Goal: Information Seeking & Learning: Learn about a topic

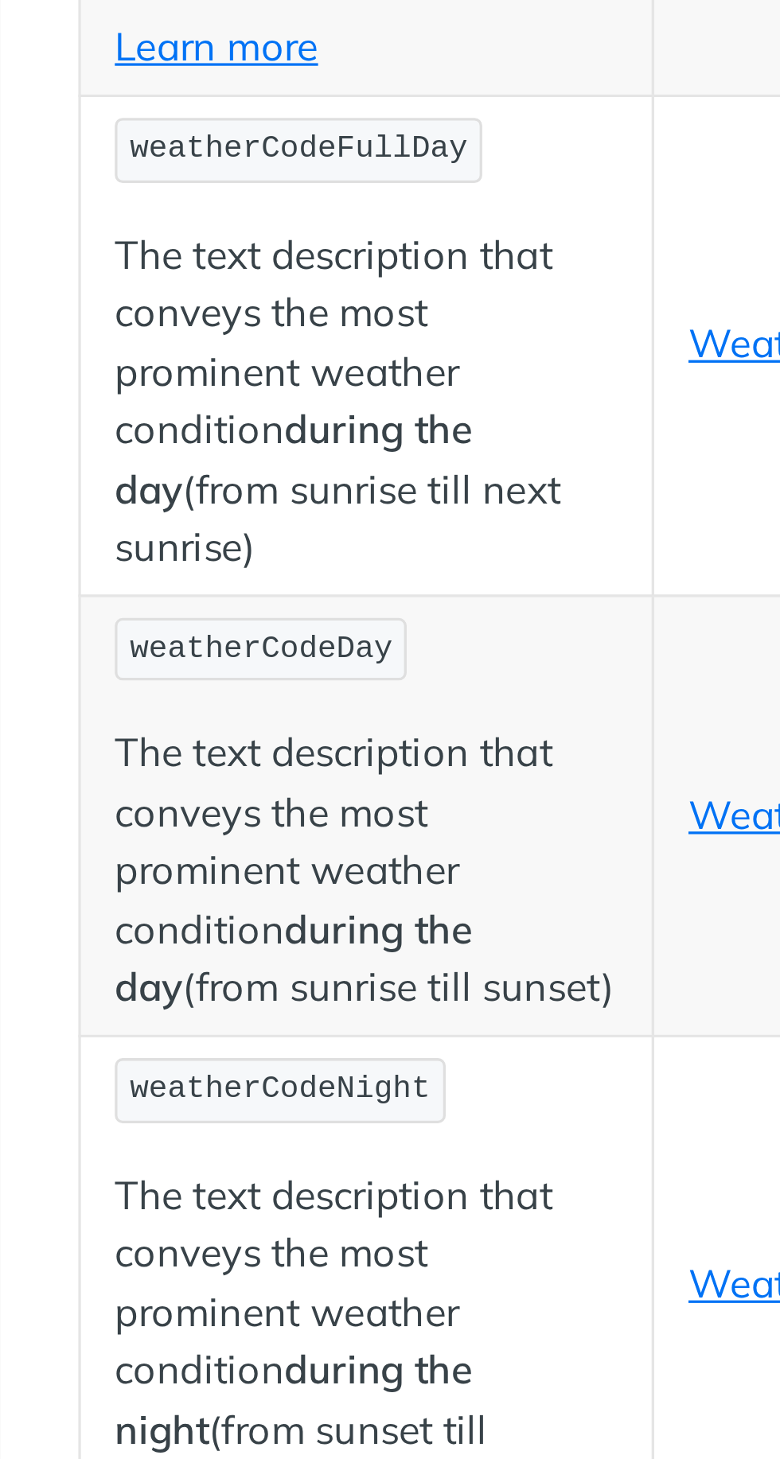
scroll to position [8312, 0]
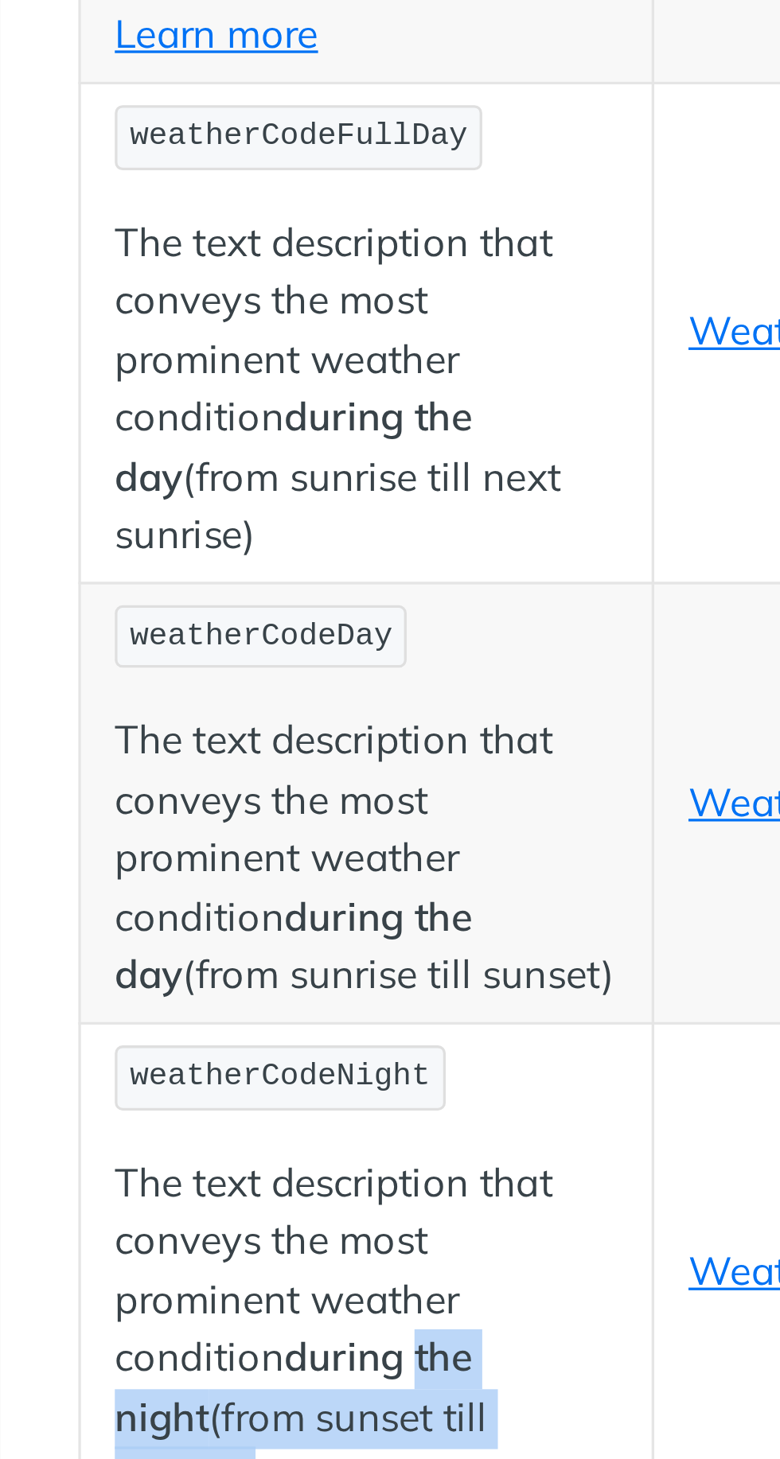
click at [399, 607] on p "The text description that conveys the most prominent weather condition during t…" at bounding box center [342, 650] width 154 height 90
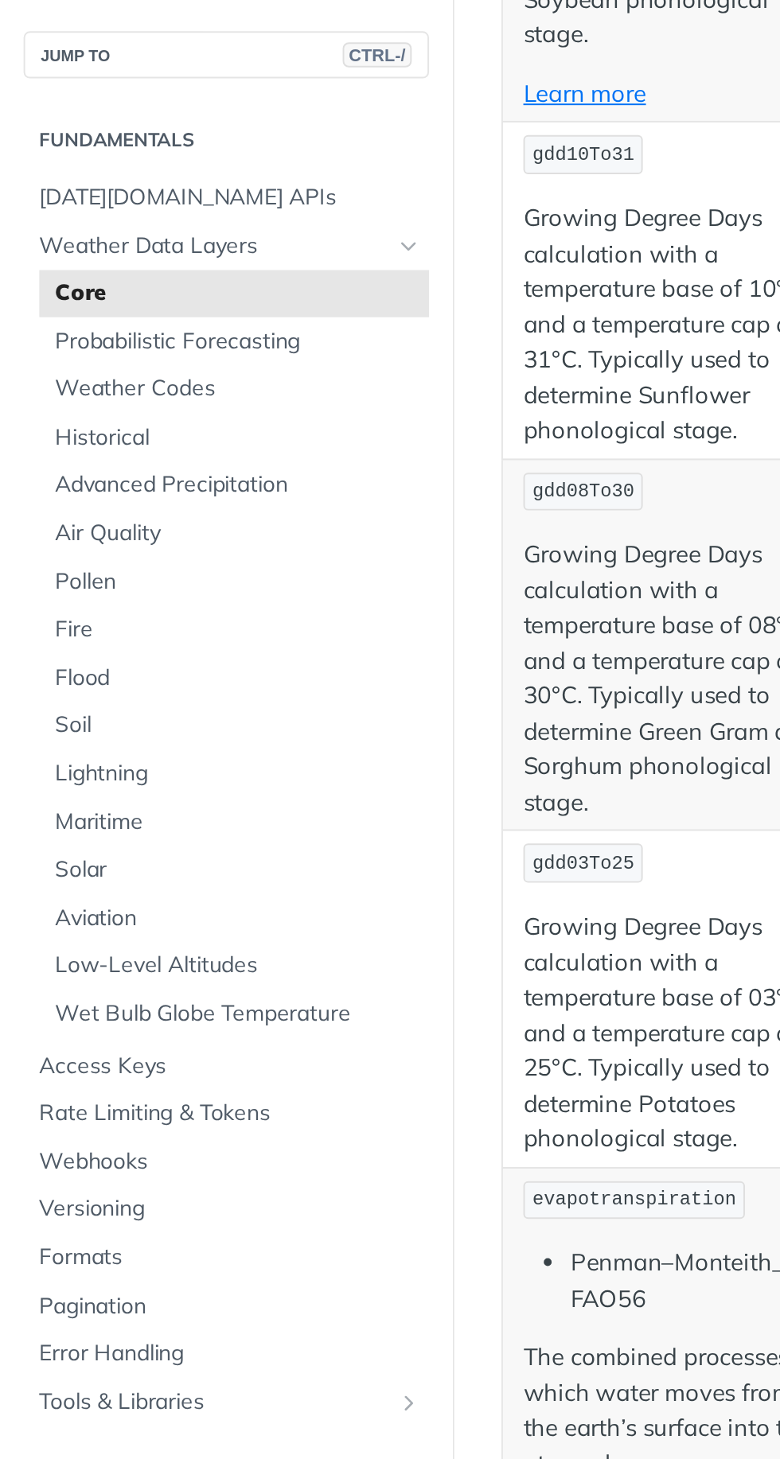
scroll to position [7934, 0]
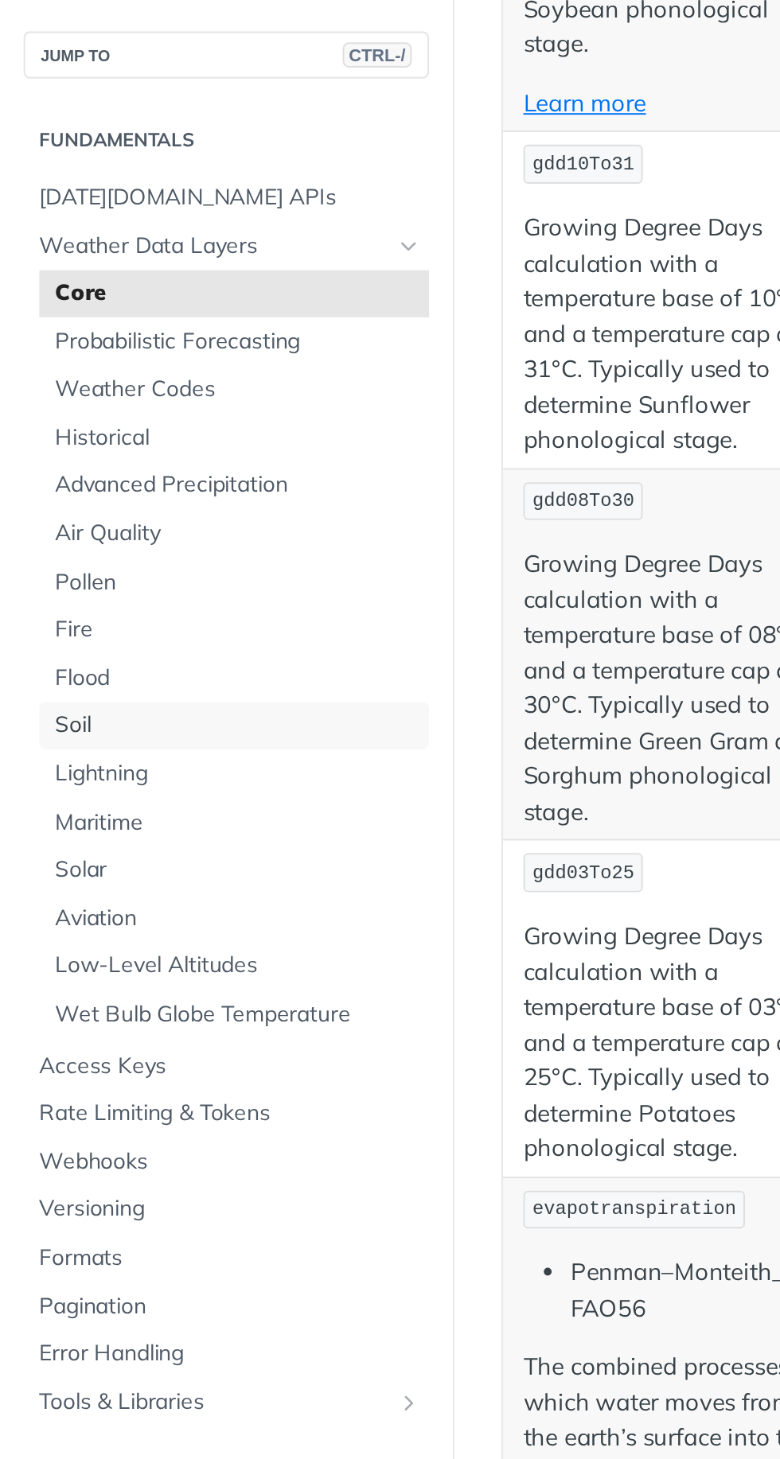
click at [43, 364] on span "Soil" at bounding box center [120, 368] width 185 height 16
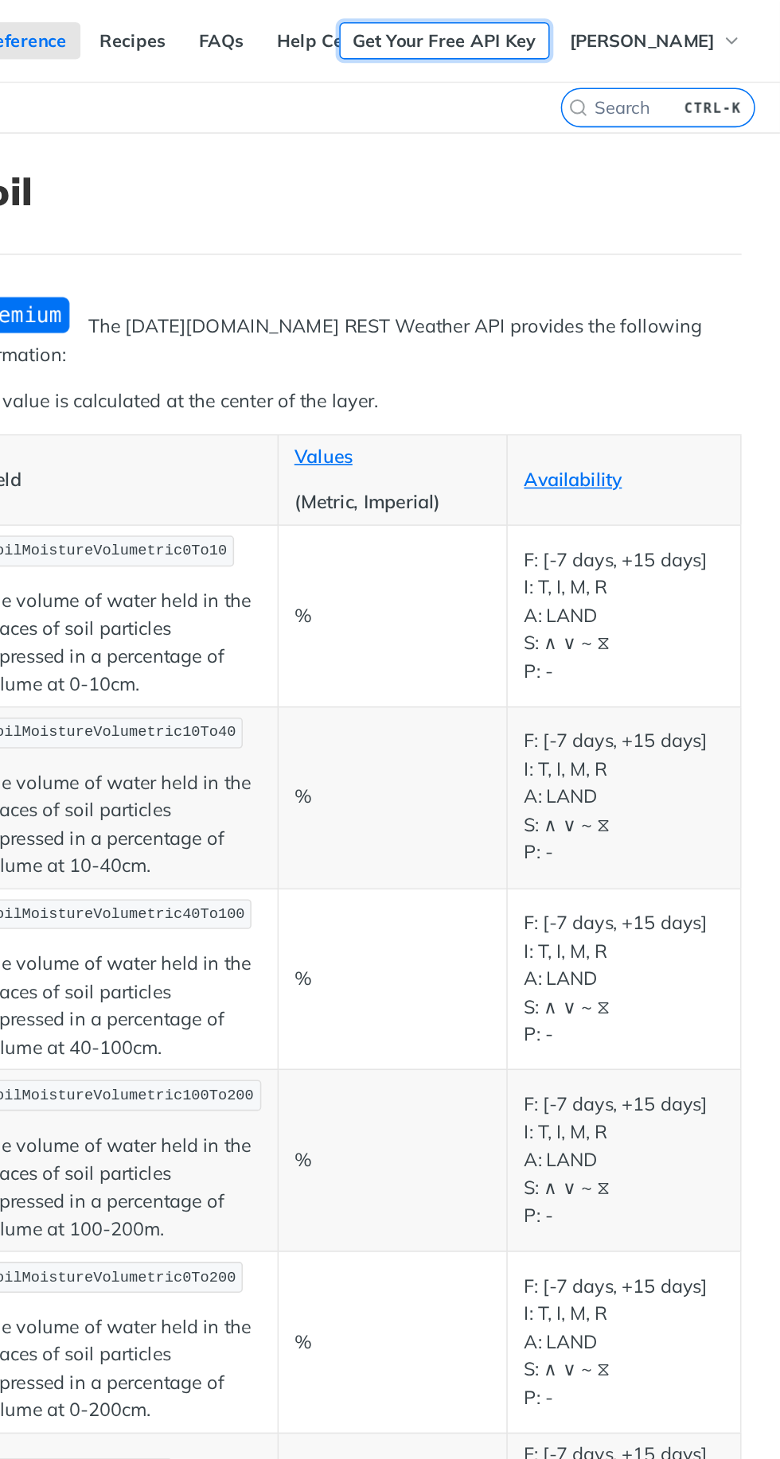
click at [619, 25] on link "Get Your Free API Key" at bounding box center [563, 26] width 135 height 24
